Goal: Communication & Community: Connect with others

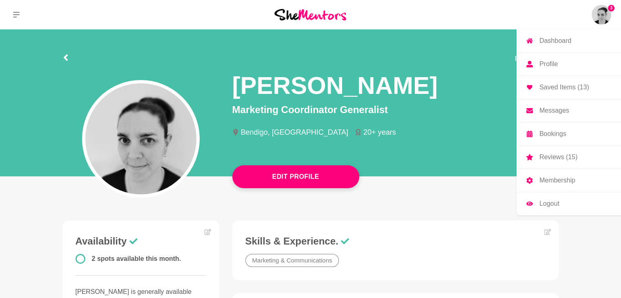
click at [556, 39] on p "Dashboard" at bounding box center [555, 41] width 32 height 7
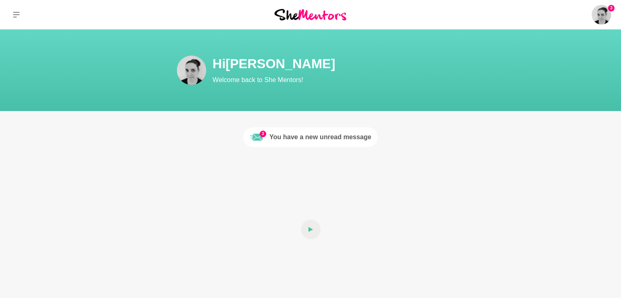
click at [325, 134] on div "You have a new unread message" at bounding box center [321, 137] width 102 height 10
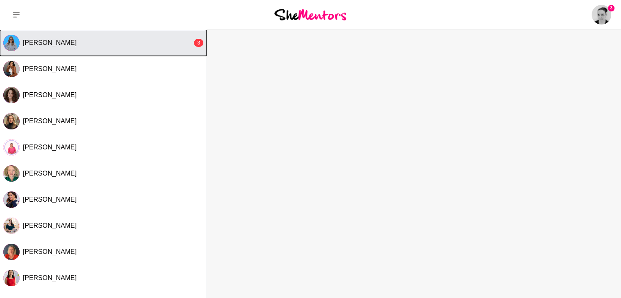
click at [65, 43] on div "[PERSON_NAME]" at bounding box center [107, 43] width 169 height 8
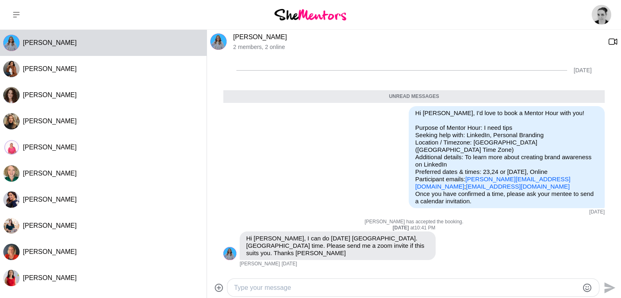
click at [217, 44] on img at bounding box center [218, 41] width 16 height 16
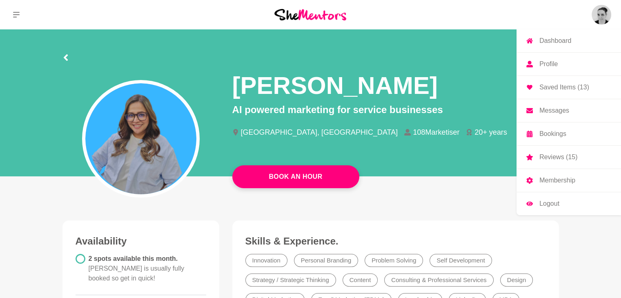
click at [554, 111] on p "Messages" at bounding box center [554, 110] width 30 height 7
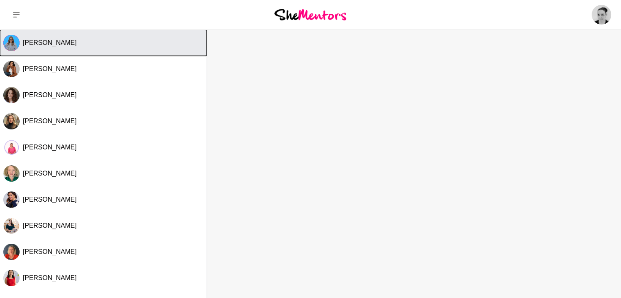
click at [58, 46] on span "[PERSON_NAME]" at bounding box center [50, 42] width 54 height 7
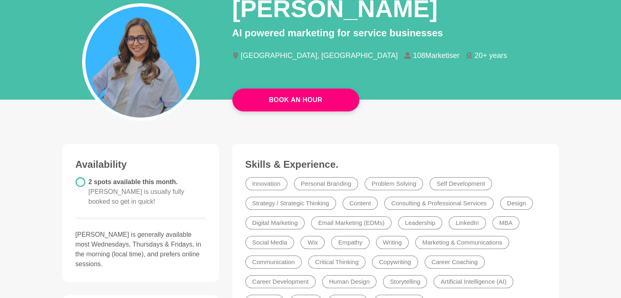
scroll to position [41, 0]
